Goal: Download file/media

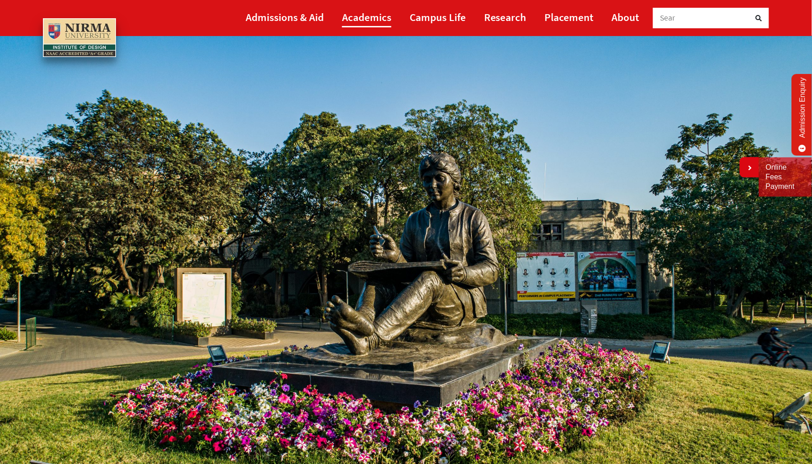
click at [372, 14] on link "Academics" at bounding box center [366, 17] width 49 height 21
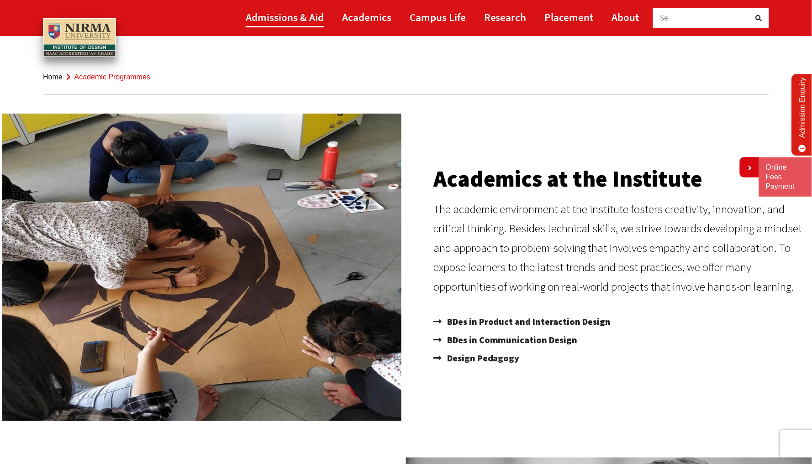
click at [275, 12] on link "Admissions & Aid" at bounding box center [285, 17] width 78 height 21
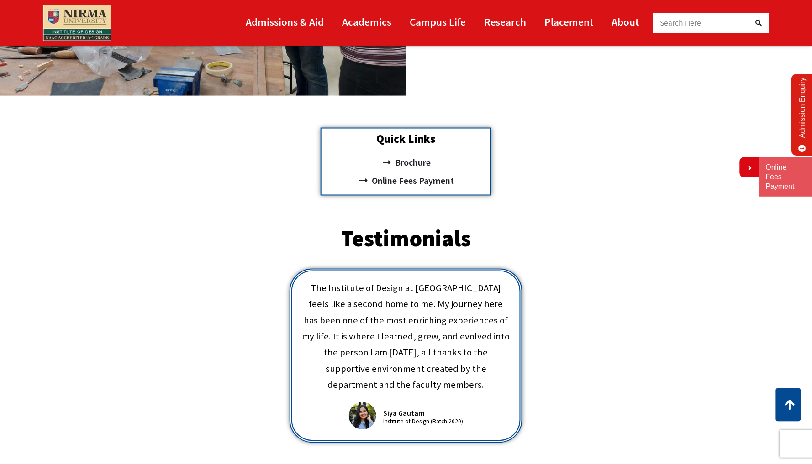
scroll to position [321, 0]
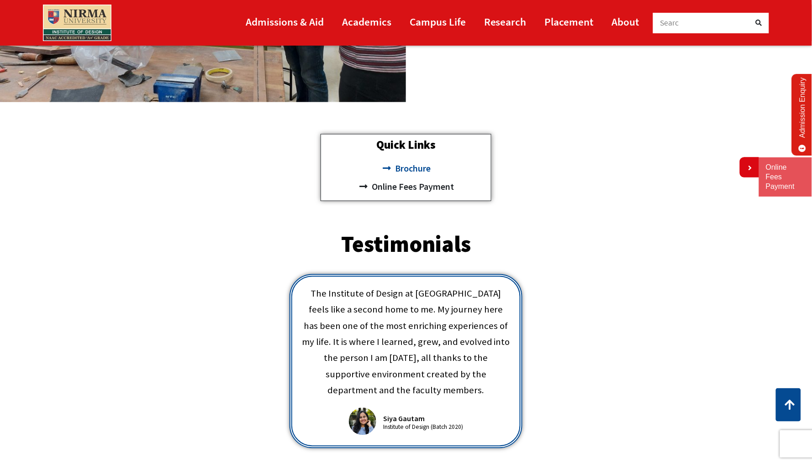
click at [420, 170] on span "Brochure" at bounding box center [412, 169] width 38 height 18
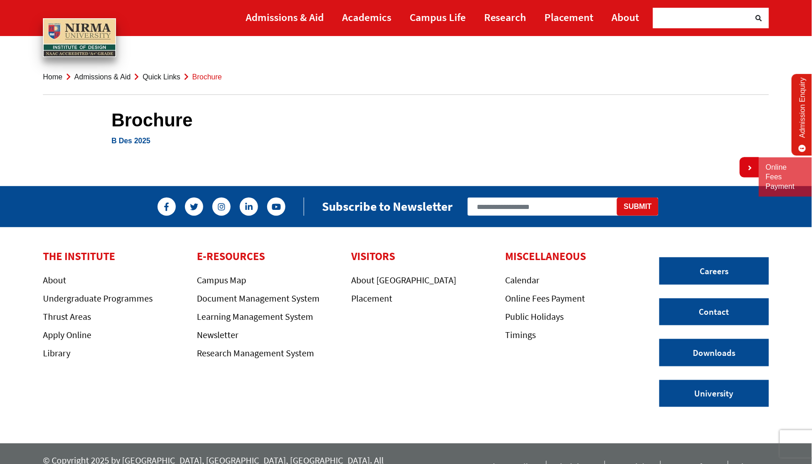
click at [132, 142] on link "B Des 2025" at bounding box center [130, 141] width 39 height 8
